Goal: Information Seeking & Learning: Find specific fact

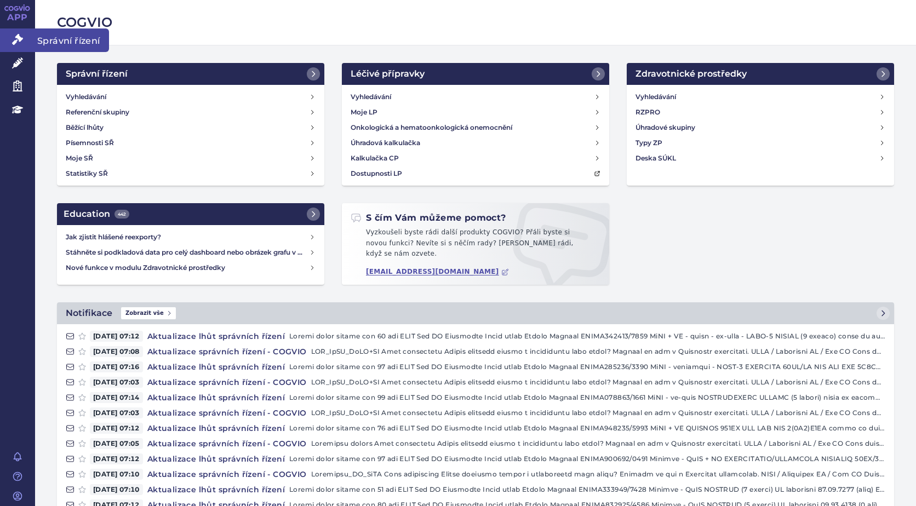
click at [17, 39] on icon at bounding box center [17, 39] width 11 height 11
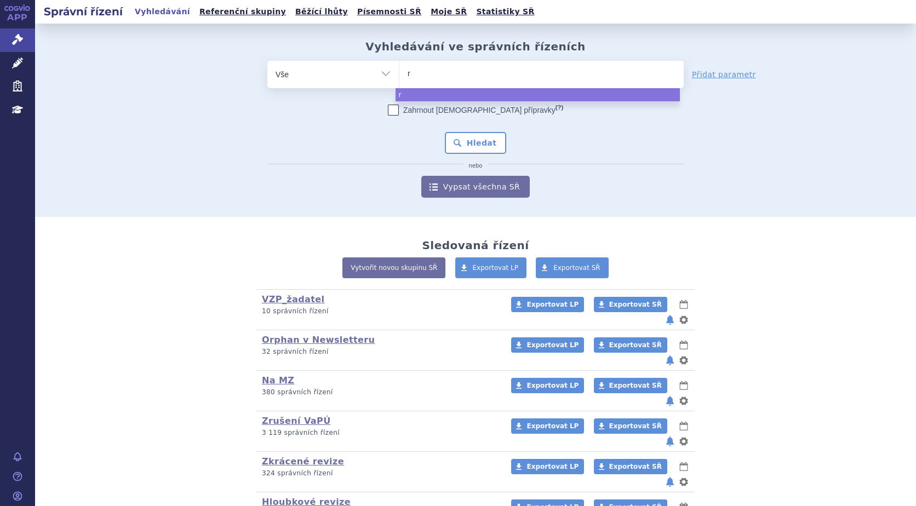
type input "ry"
type input "rys"
type input "ryst"
type input "rysti"
type input "rystig"
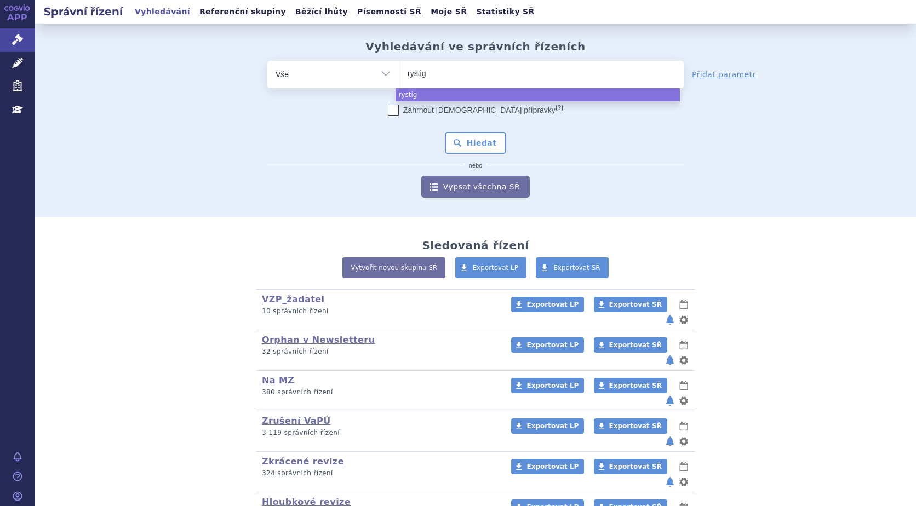
type input "rystigg"
type input "rystiggo"
select select "rystiggo"
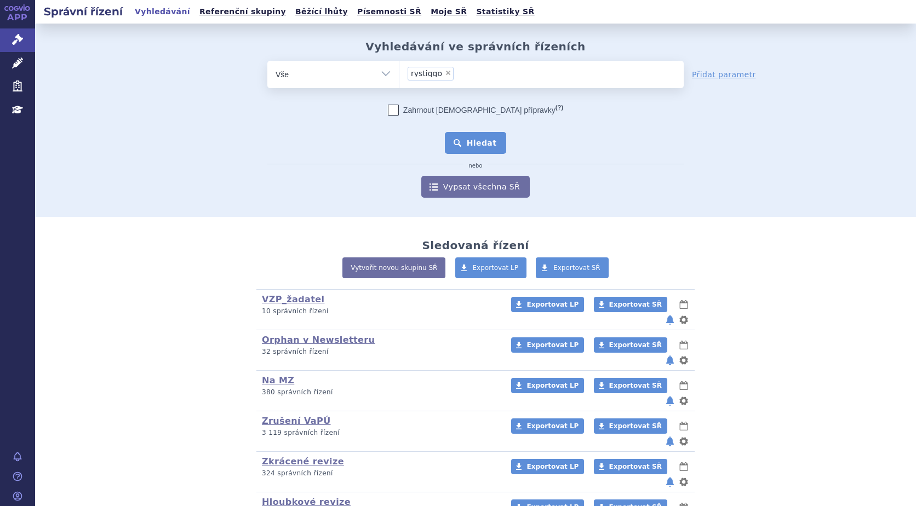
click at [471, 149] on button "Hledat" at bounding box center [476, 143] width 62 height 22
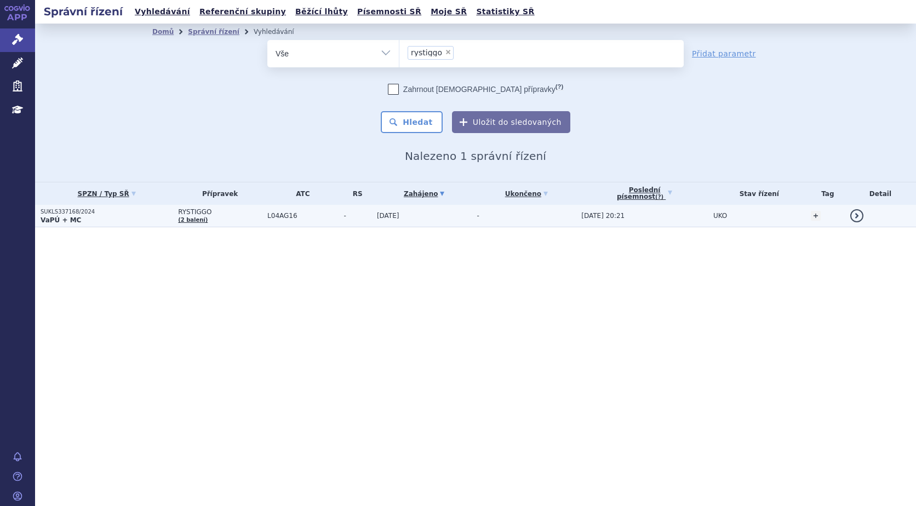
click at [67, 220] on strong "VaPÚ + MC" at bounding box center [61, 220] width 41 height 8
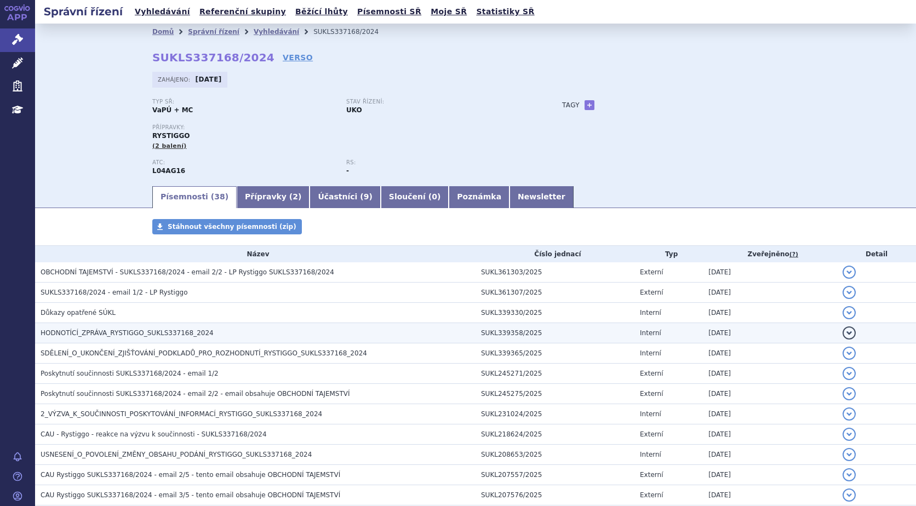
click at [108, 337] on span "HODNOTÍCÍ_ZPRÁVA_RYSTIGGO_SUKLS337168_2024" at bounding box center [127, 333] width 173 height 8
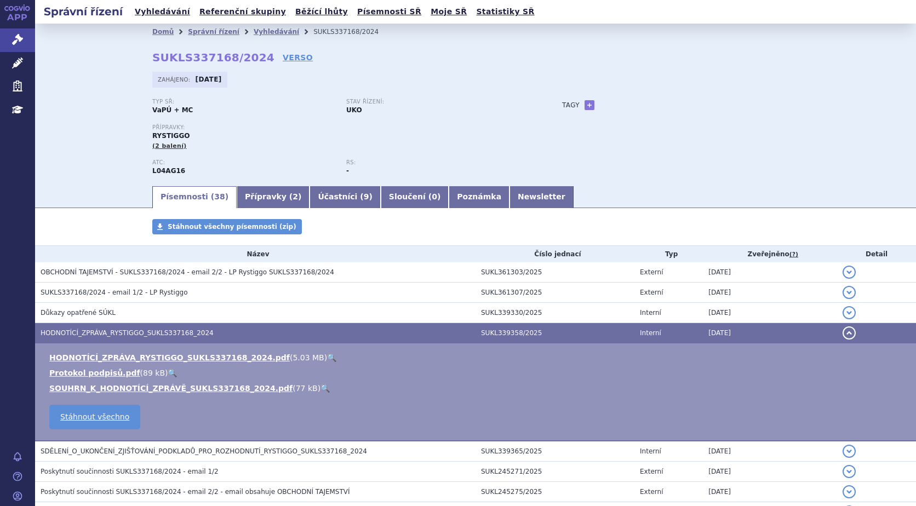
click at [327, 359] on link "🔍" at bounding box center [331, 357] width 9 height 9
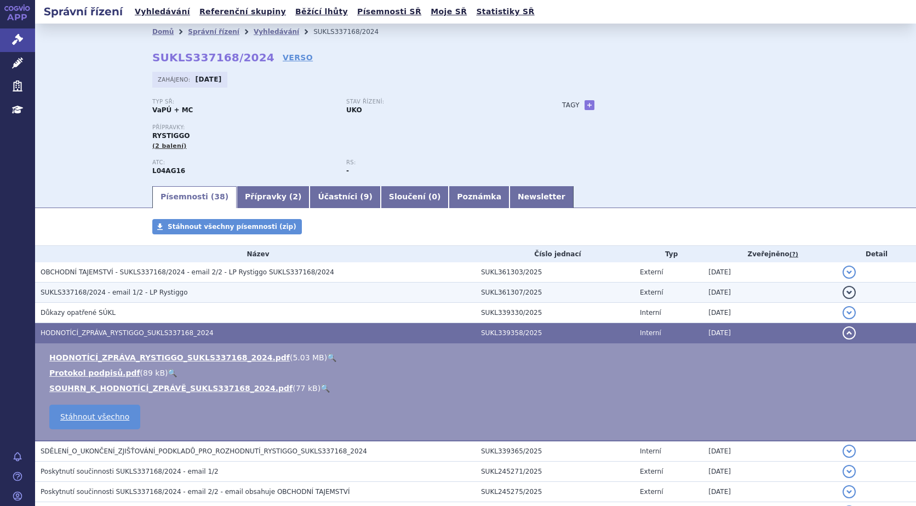
click at [149, 295] on span "SUKLS337168/2024 - email 1/2 - LP Rystiggo" at bounding box center [114, 293] width 147 height 8
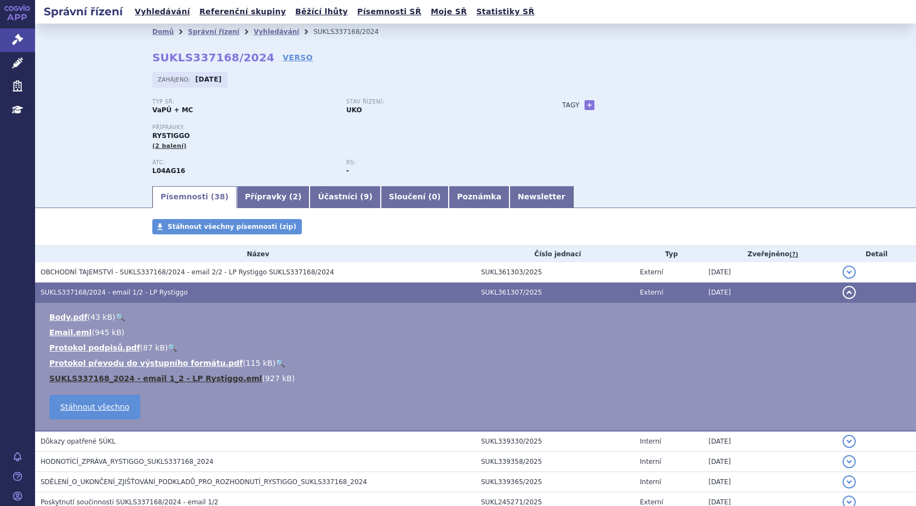
click at [144, 377] on link "SUKLS337168_2024 - email 1_2 - LP Rystiggo.eml" at bounding box center [155, 378] width 213 height 9
